Goal: Navigation & Orientation: Find specific page/section

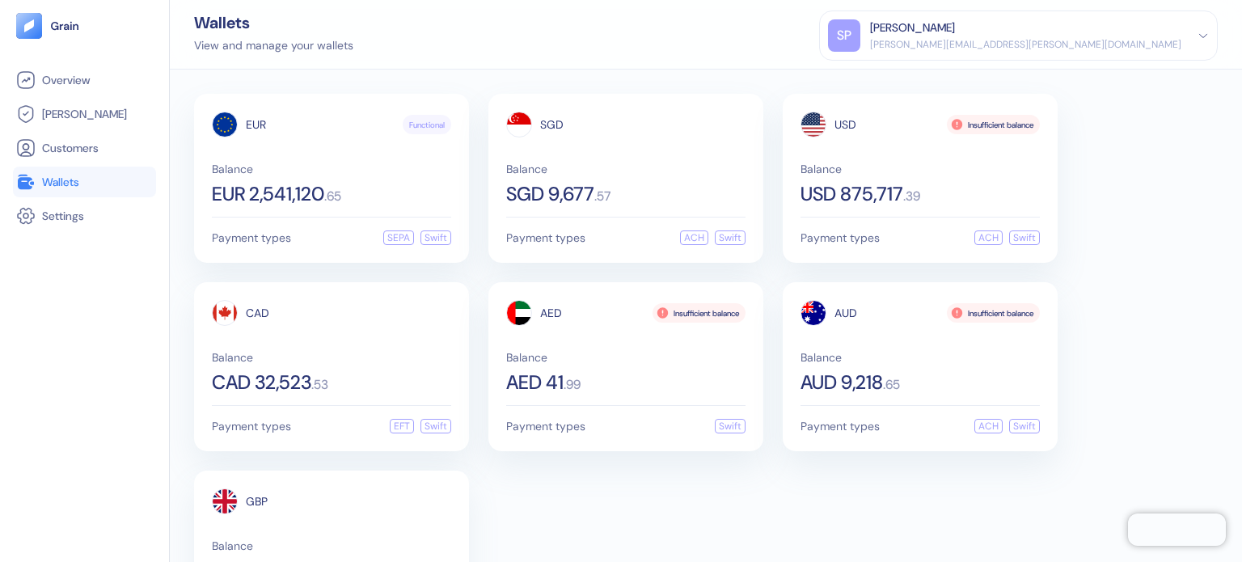
click at [81, 84] on span "Overview" at bounding box center [66, 80] width 48 height 16
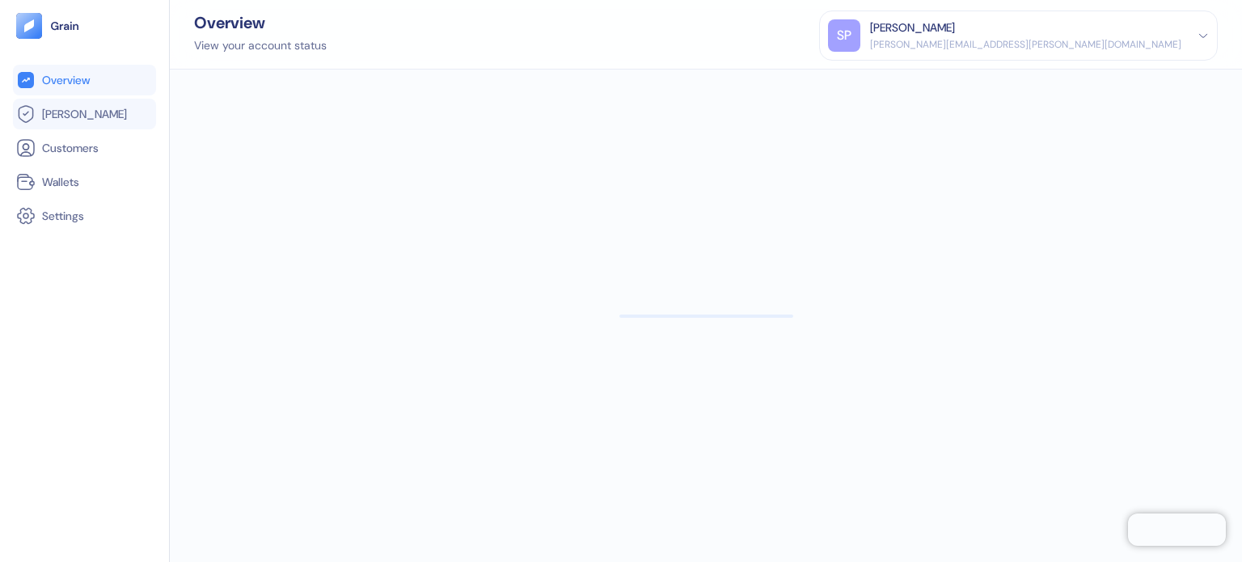
click at [67, 127] on li "[PERSON_NAME]" at bounding box center [84, 114] width 143 height 31
click at [80, 158] on li "Customers" at bounding box center [84, 148] width 143 height 31
click at [74, 181] on span "Wallets" at bounding box center [60, 182] width 37 height 16
